Goal: Transaction & Acquisition: Obtain resource

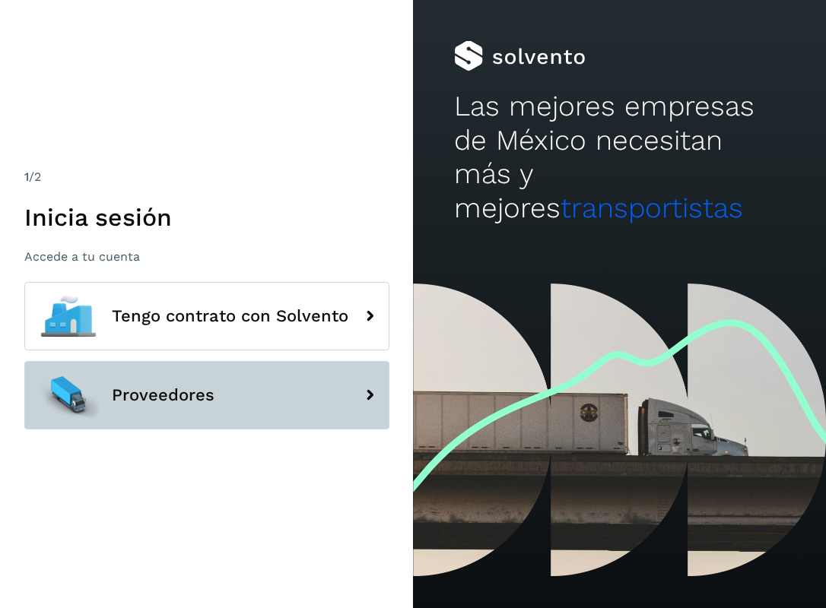
click at [281, 382] on button "Proveedores" at bounding box center [206, 395] width 365 height 68
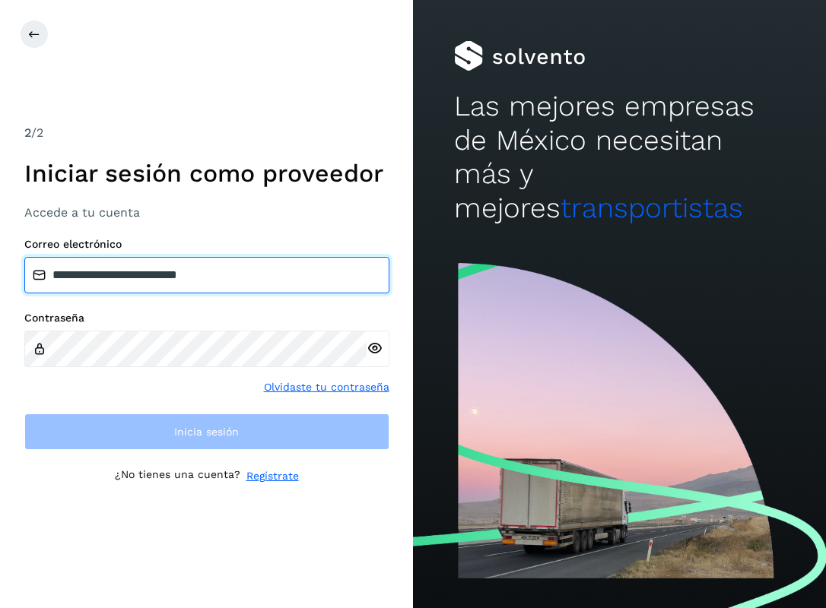
type input "**********"
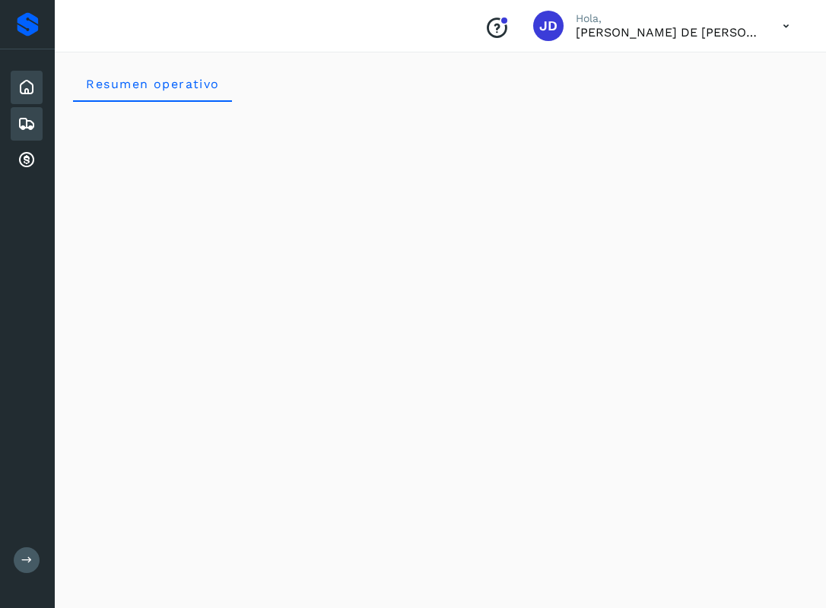
click at [24, 134] on div "Embarques" at bounding box center [27, 123] width 32 height 33
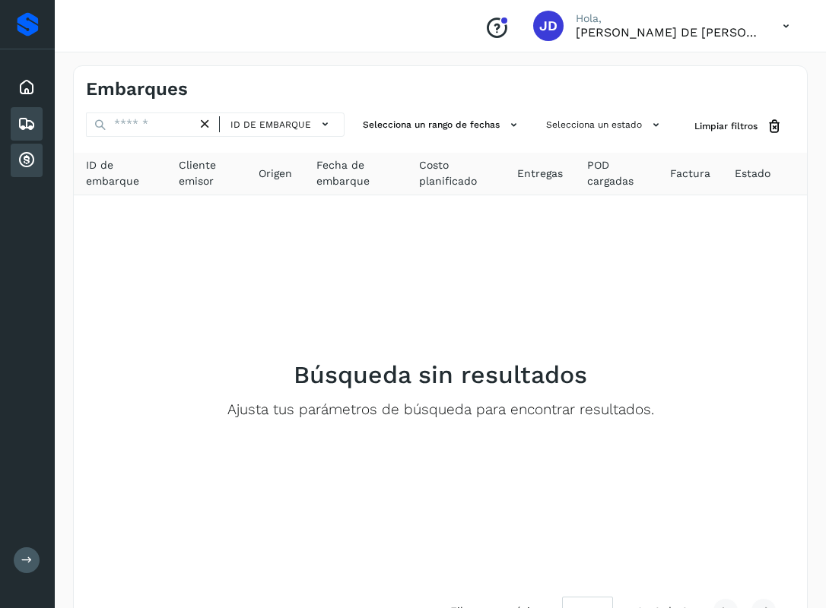
click at [27, 155] on icon at bounding box center [26, 160] width 18 height 18
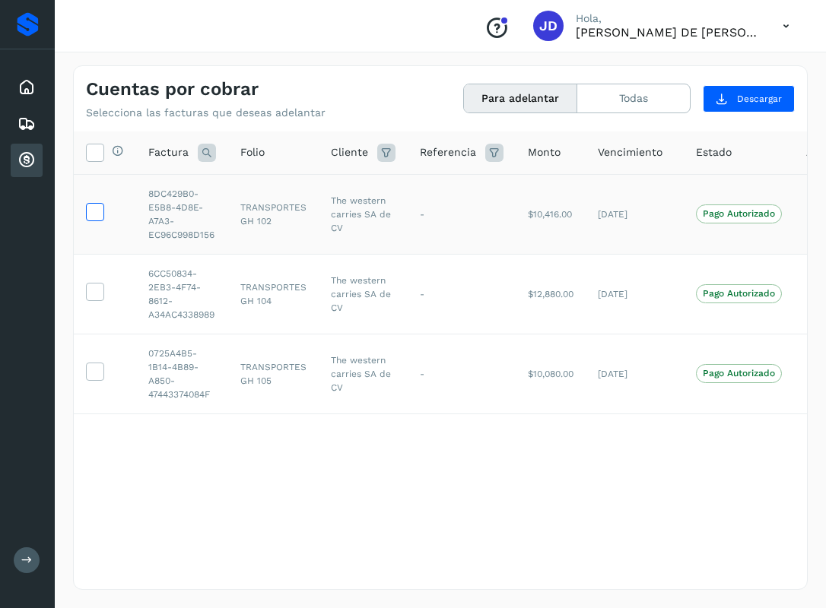
click at [87, 208] on icon at bounding box center [95, 211] width 16 height 16
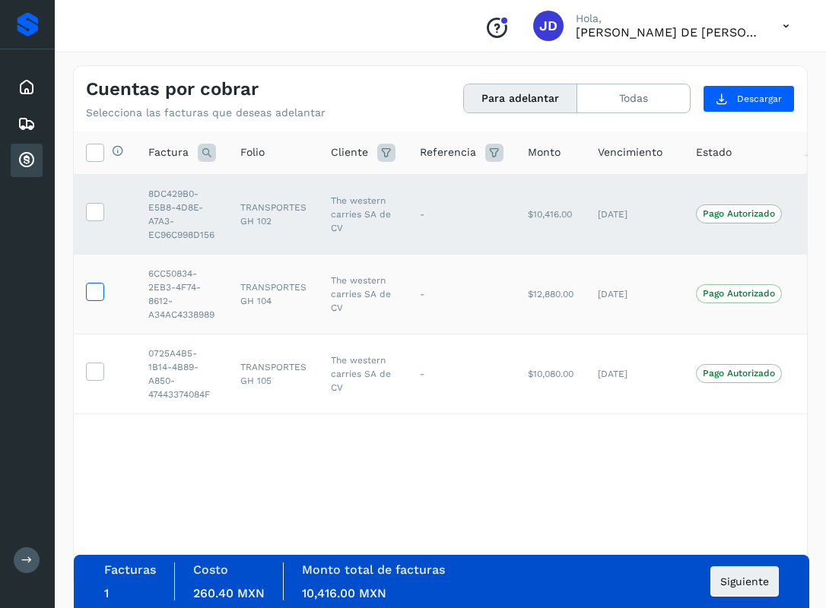
click at [97, 284] on icon at bounding box center [95, 291] width 16 height 16
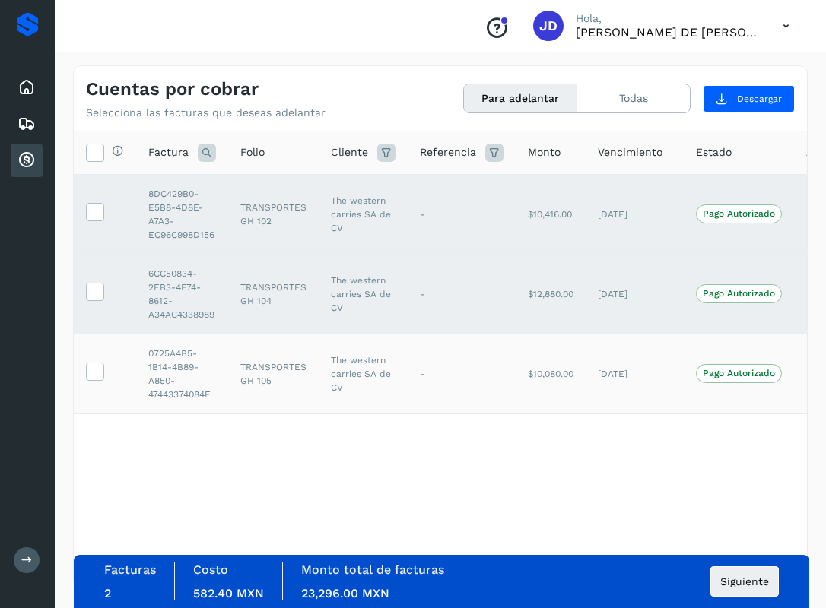
click at [102, 345] on td at bounding box center [105, 374] width 62 height 80
click at [97, 377] on icon at bounding box center [95, 371] width 16 height 16
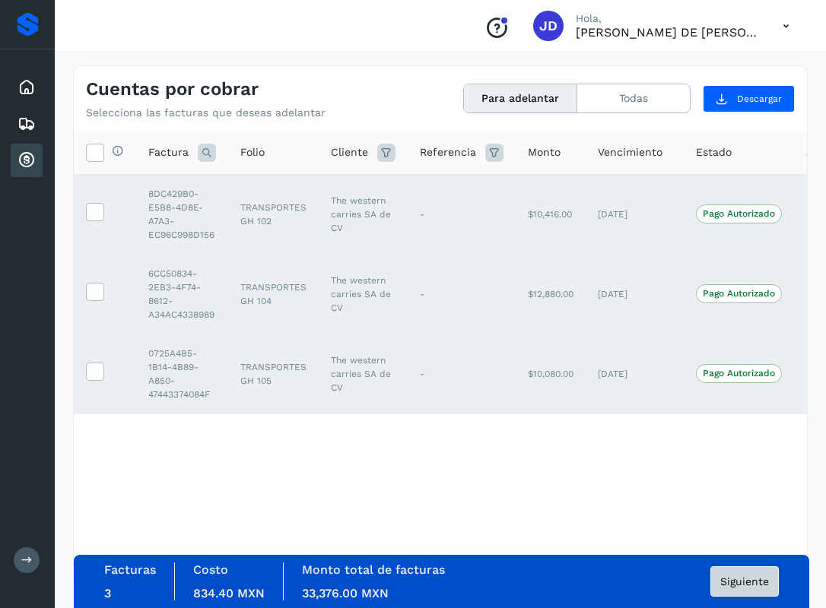
click at [716, 578] on button "Siguiente" at bounding box center [744, 581] width 68 height 30
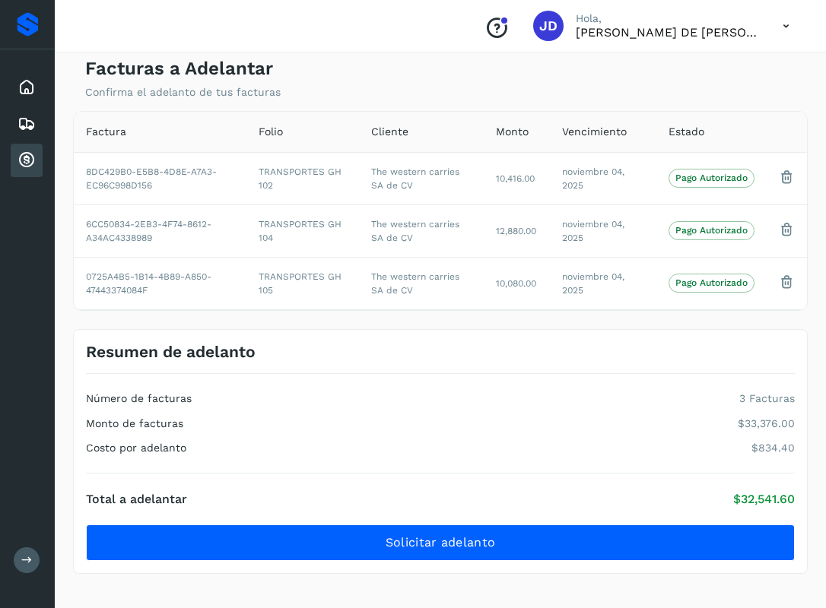
scroll to position [41, 0]
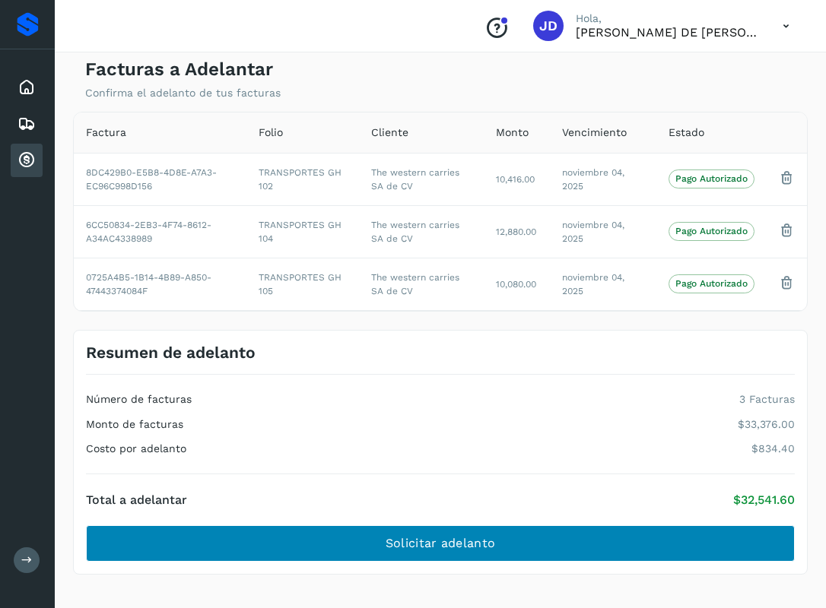
click at [638, 535] on button "Solicitar adelanto" at bounding box center [440, 543] width 709 height 36
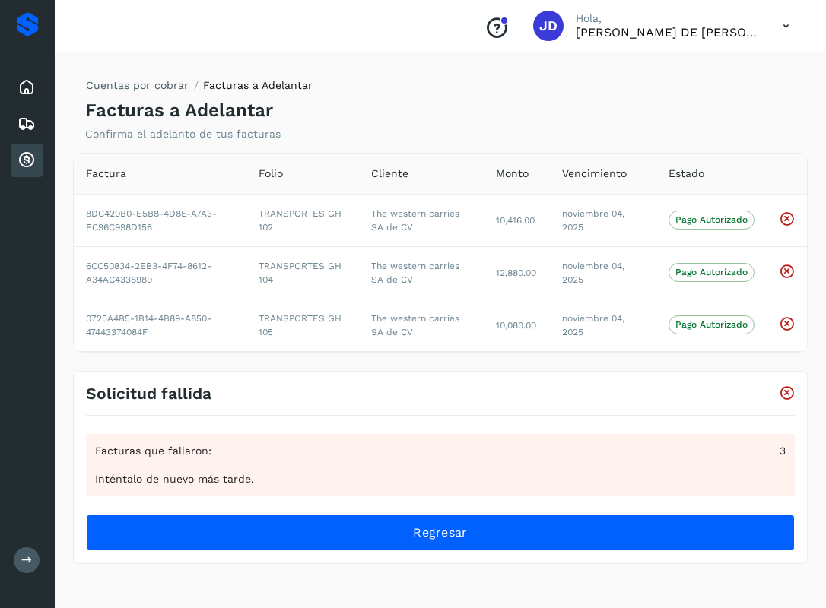
scroll to position [0, 0]
click at [789, 392] on icon at bounding box center [787, 394] width 16 height 16
click at [22, 136] on div "Embarques" at bounding box center [27, 123] width 32 height 33
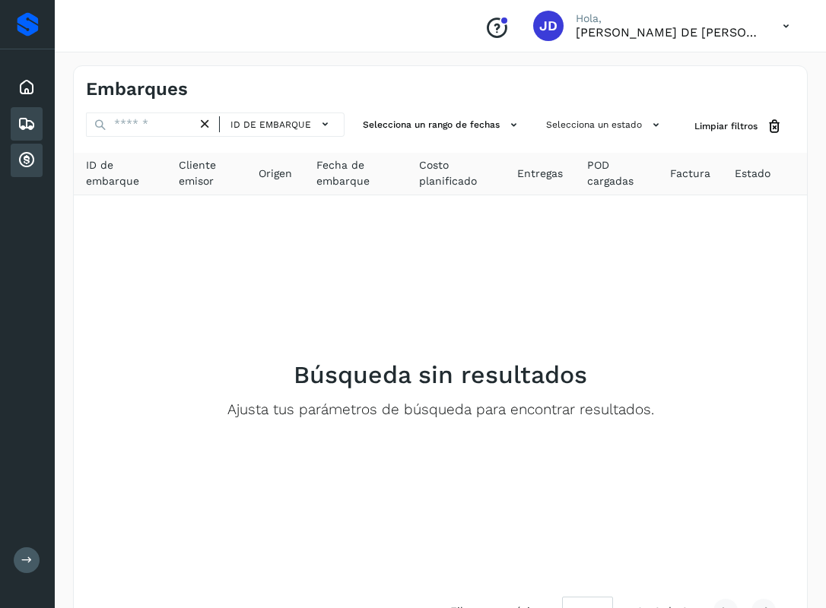
click at [25, 151] on icon at bounding box center [26, 160] width 18 height 18
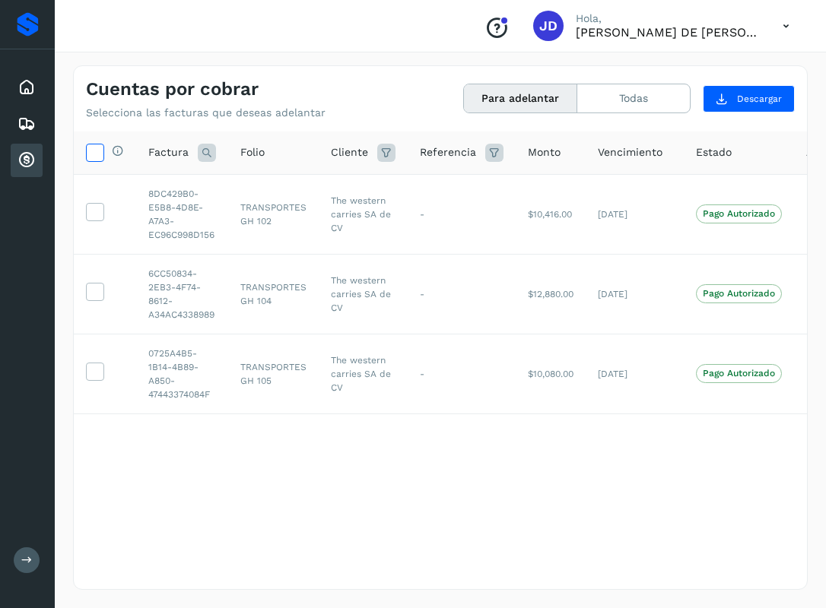
click at [92, 156] on icon at bounding box center [95, 152] width 16 height 16
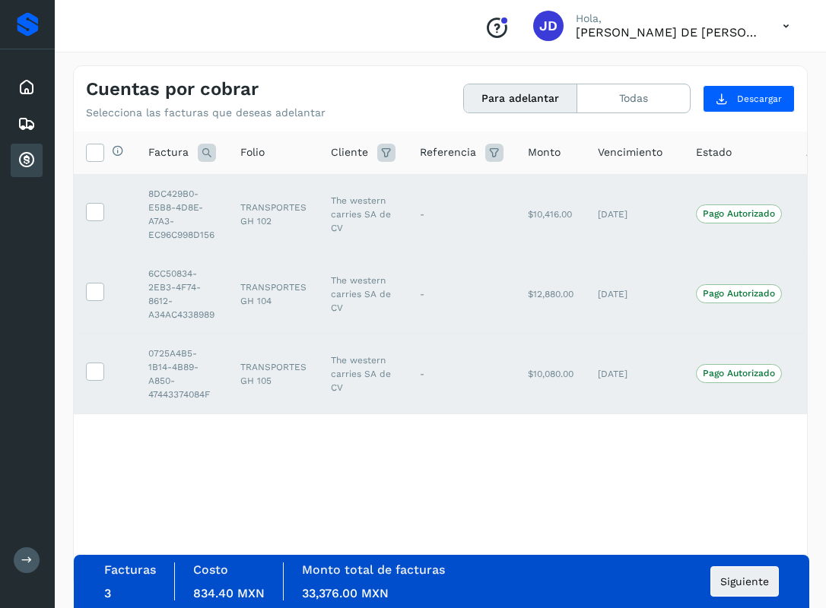
scroll to position [2, 0]
click at [729, 570] on button "Siguiente" at bounding box center [744, 581] width 68 height 30
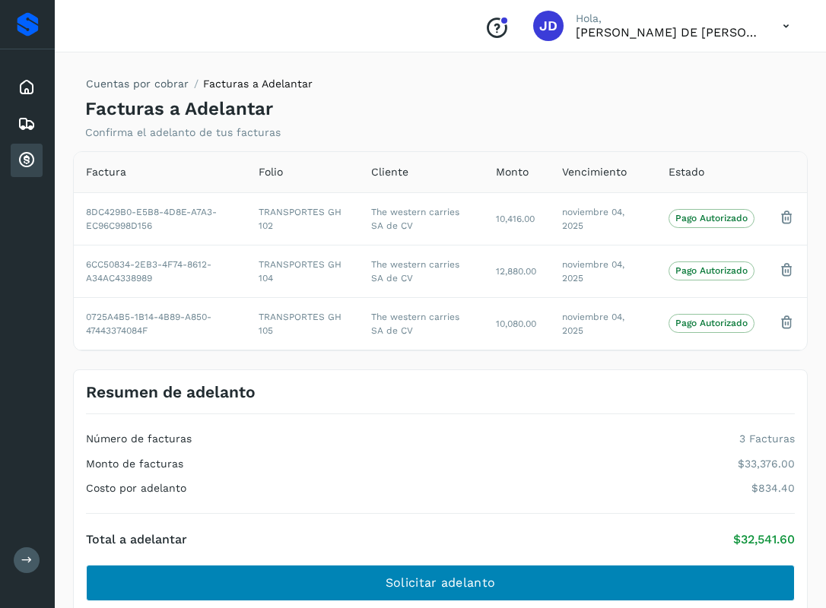
click at [729, 570] on button "Solicitar adelanto" at bounding box center [440, 583] width 709 height 36
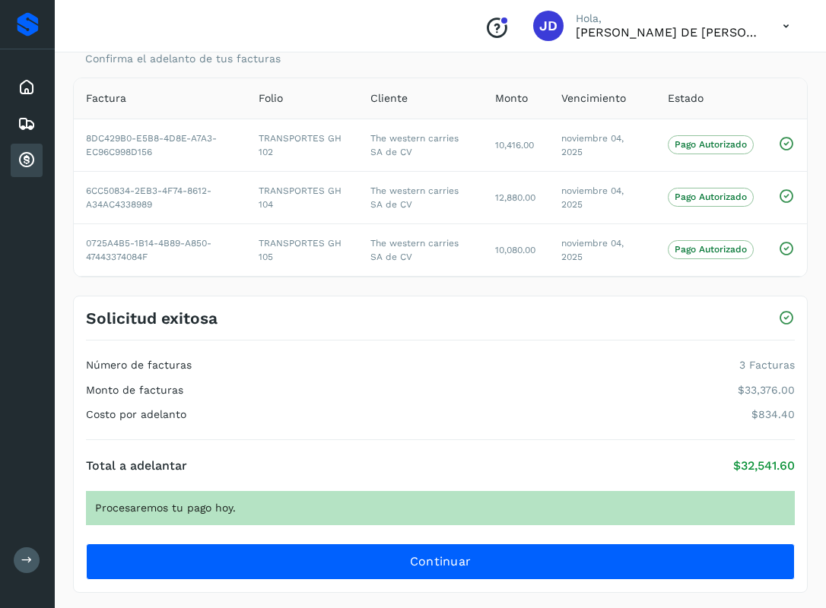
scroll to position [75, 0]
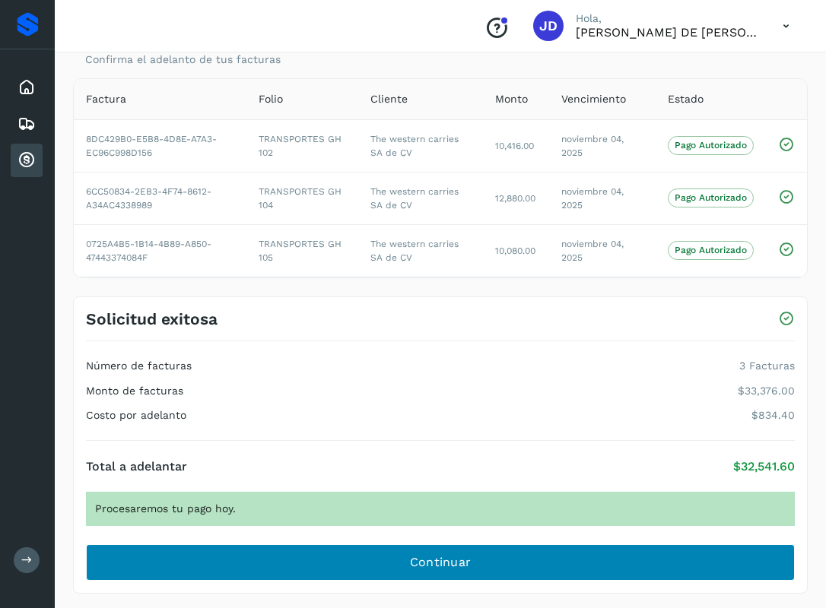
click at [494, 555] on button "Continuar" at bounding box center [440, 562] width 709 height 36
